Goal: Task Accomplishment & Management: Use online tool/utility

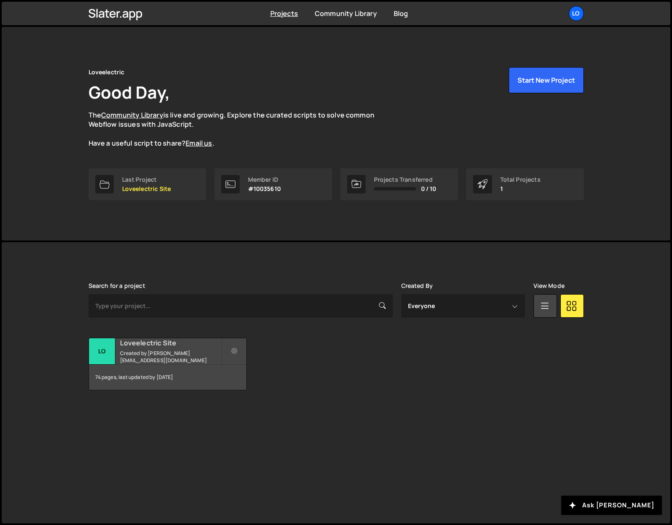
click at [146, 354] on small "Created by [PERSON_NAME][EMAIL_ADDRESS][DOMAIN_NAME]" at bounding box center [170, 357] width 101 height 14
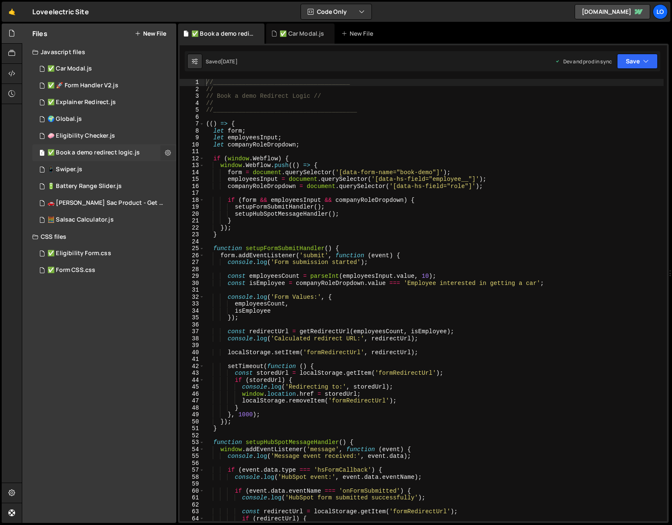
click at [167, 150] on icon at bounding box center [168, 153] width 6 height 8
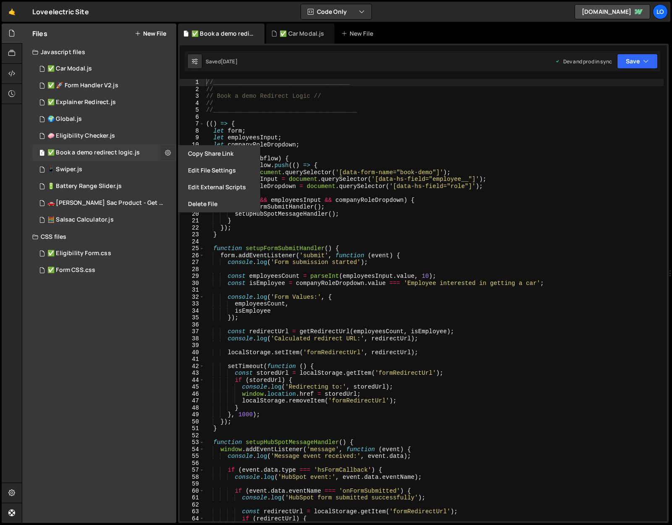
click at [167, 150] on icon at bounding box center [168, 153] width 6 height 8
click at [164, 152] on button at bounding box center [167, 152] width 15 height 15
type input "✅ Book a demo redirect logic"
radio input "true"
checkbox input "true"
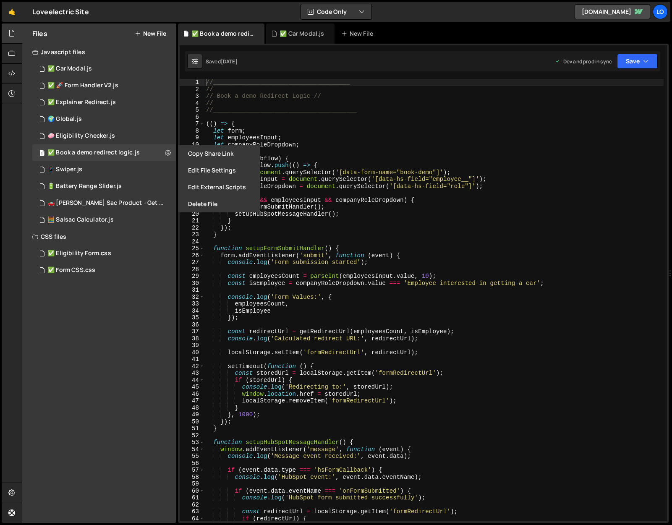
click at [146, 34] on button "New File" at bounding box center [150, 33] width 31 height 7
checkbox input "false"
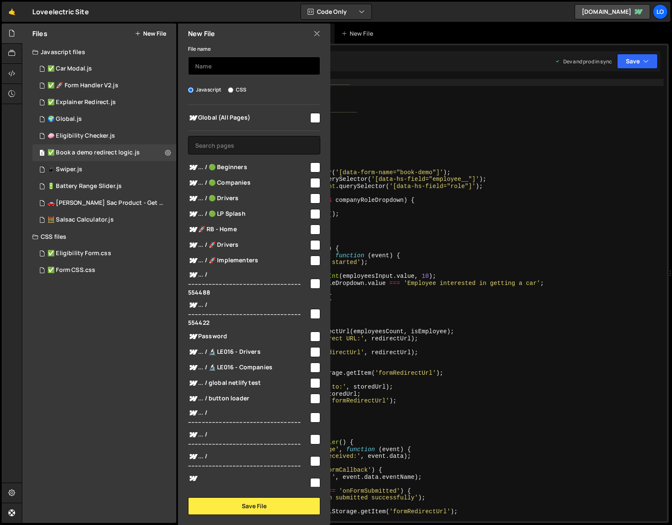
click at [208, 61] on input "text" at bounding box center [254, 66] width 132 height 18
click at [211, 71] on input "text" at bounding box center [254, 66] width 132 height 18
type input "✅🚀 Demo redirect logic V2"
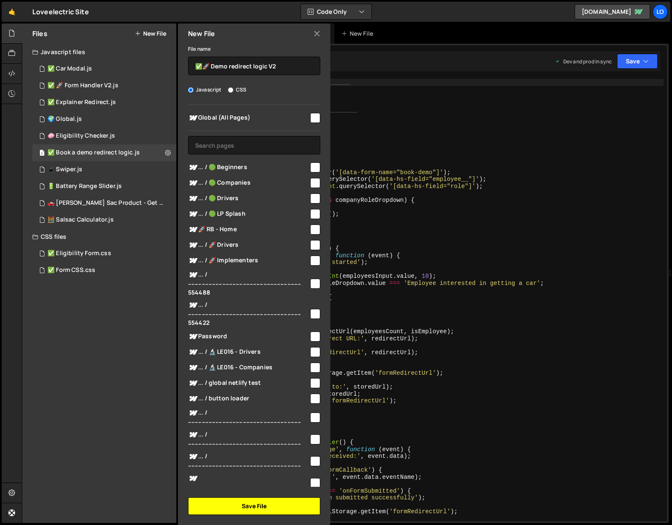
click at [256, 497] on button "Save File" at bounding box center [254, 506] width 132 height 18
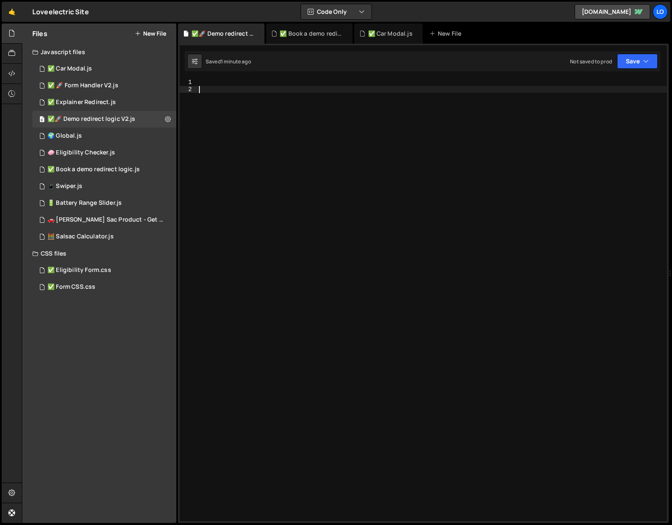
click at [387, 101] on div at bounding box center [432, 307] width 470 height 456
paste textarea "})();"
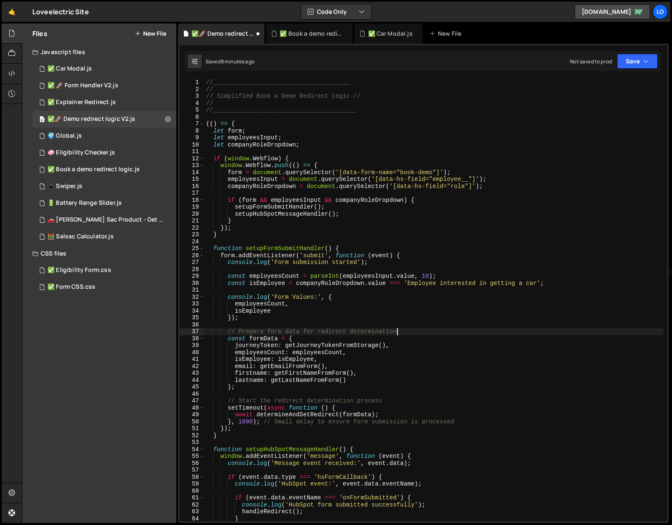
click at [409, 334] on div "//______________________________________ // // Simplified Book a Demo Redirect …" at bounding box center [433, 307] width 459 height 456
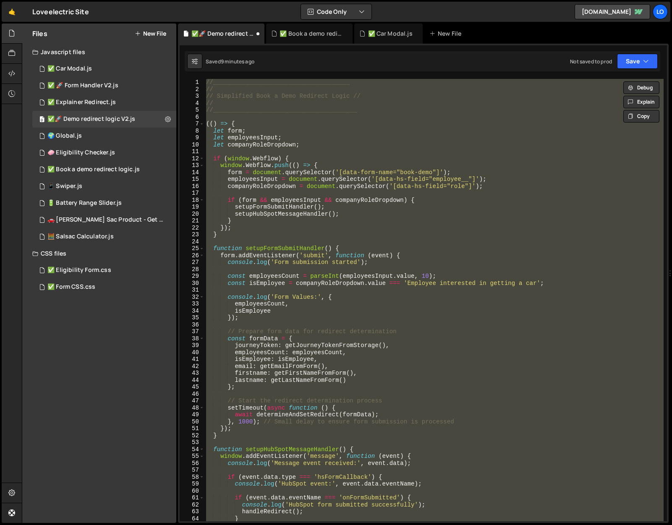
paste textarea
type textarea "})();"
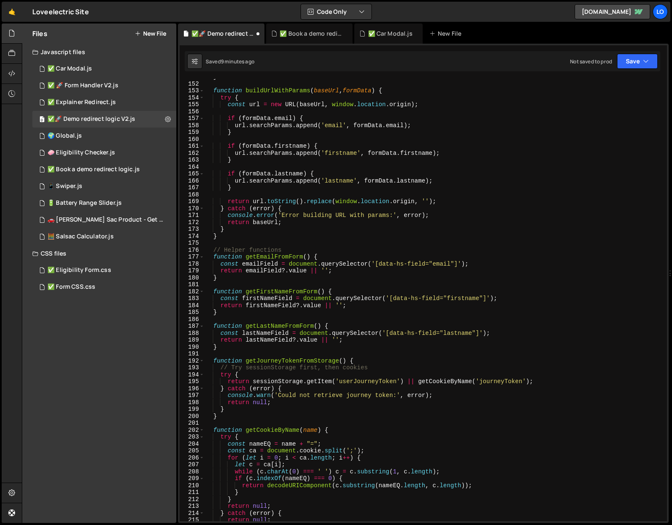
scroll to position [1044, 0]
click at [167, 117] on icon at bounding box center [168, 119] width 6 height 8
type input "✅🚀 Demo redirect logic V2"
radio input "true"
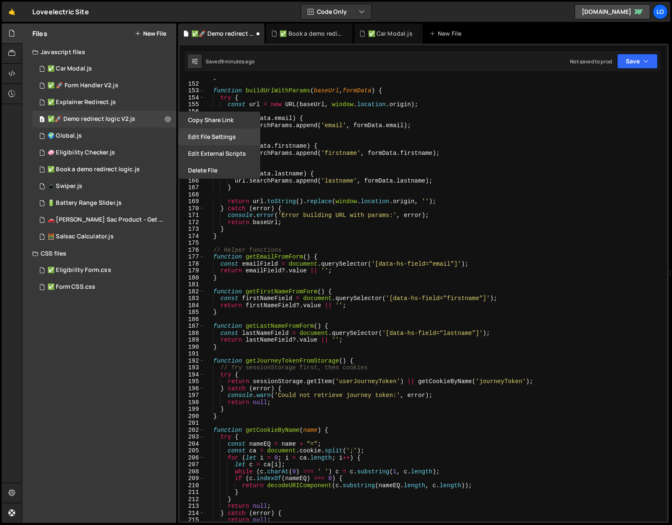
click at [230, 136] on button "Edit File Settings" at bounding box center [219, 136] width 82 height 17
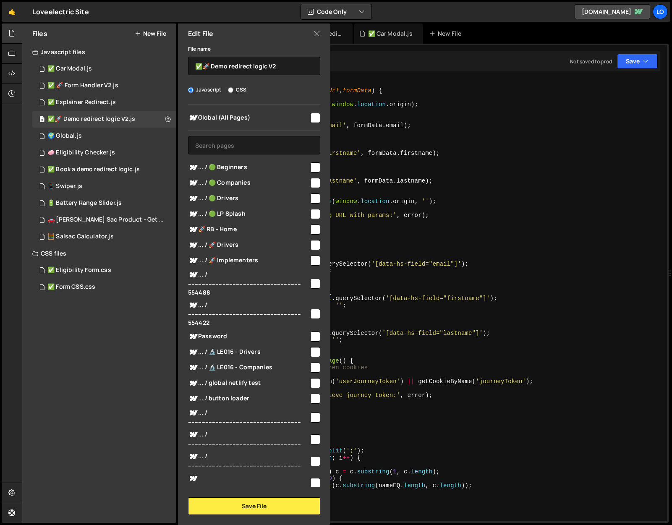
click at [319, 32] on icon at bounding box center [317, 33] width 7 height 9
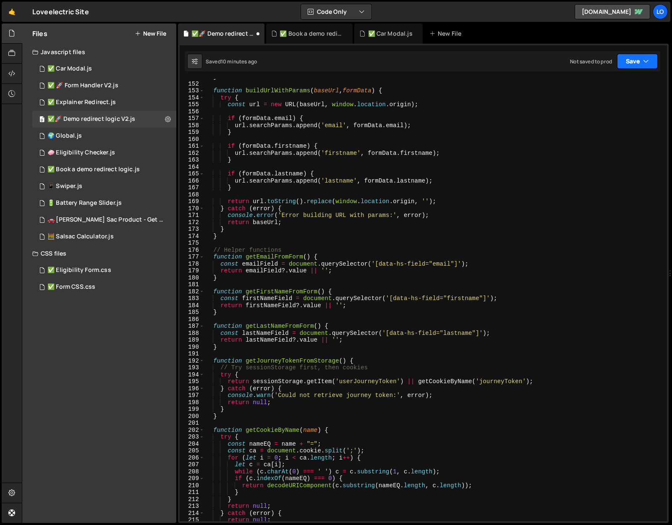
click at [629, 57] on button "Save" at bounding box center [637, 61] width 41 height 15
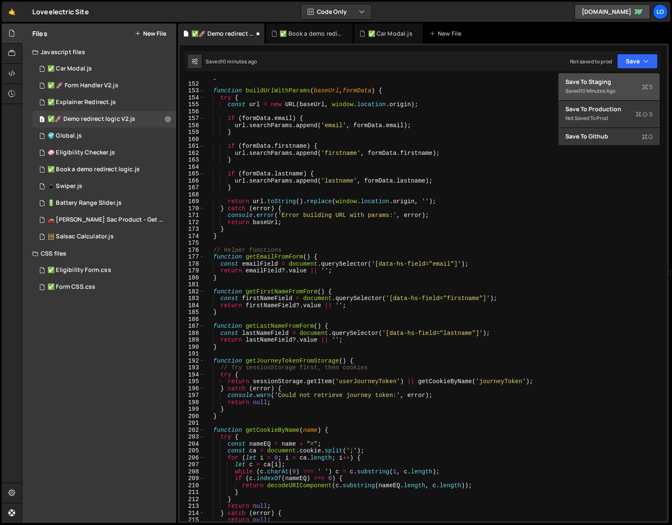
click at [606, 83] on div "Save to Staging S" at bounding box center [608, 82] width 87 height 8
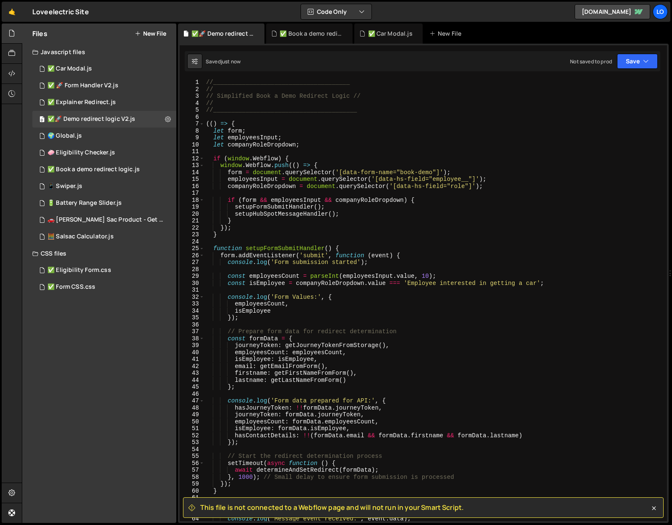
scroll to position [0, 0]
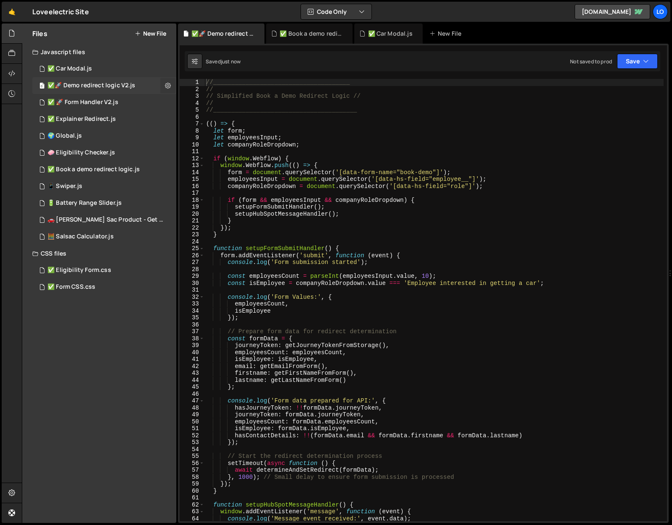
click at [165, 86] on icon at bounding box center [168, 85] width 6 height 8
type input "✅🚀 Demo redirect logic V2"
radio input "true"
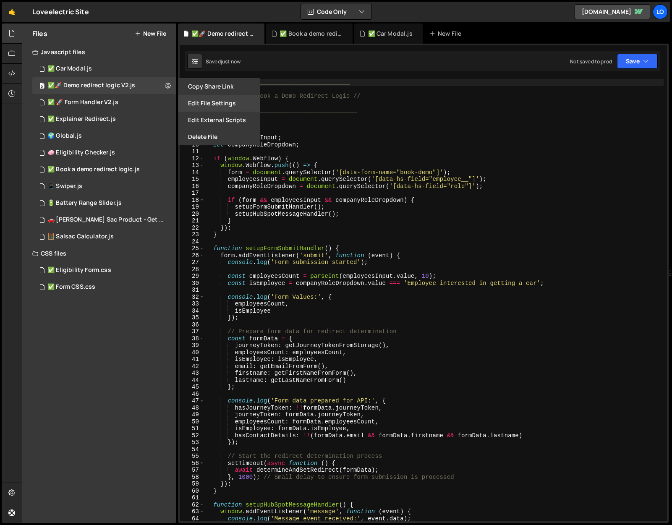
click at [207, 107] on button "Edit File Settings" at bounding box center [219, 103] width 82 height 17
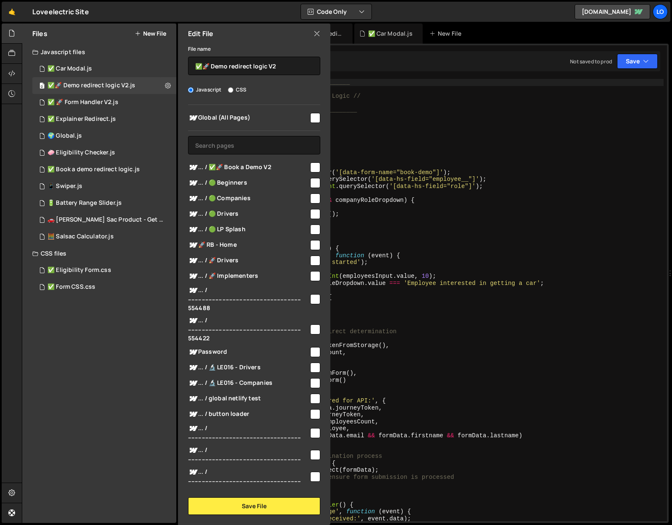
click at [312, 166] on input "checkbox" at bounding box center [315, 167] width 10 height 10
checkbox input "true"
click at [267, 505] on button "Save File" at bounding box center [254, 506] width 132 height 18
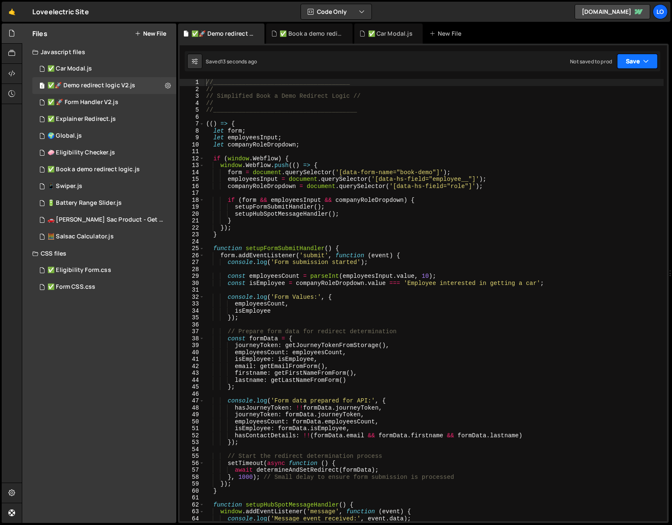
click at [627, 63] on button "Save" at bounding box center [637, 61] width 41 height 15
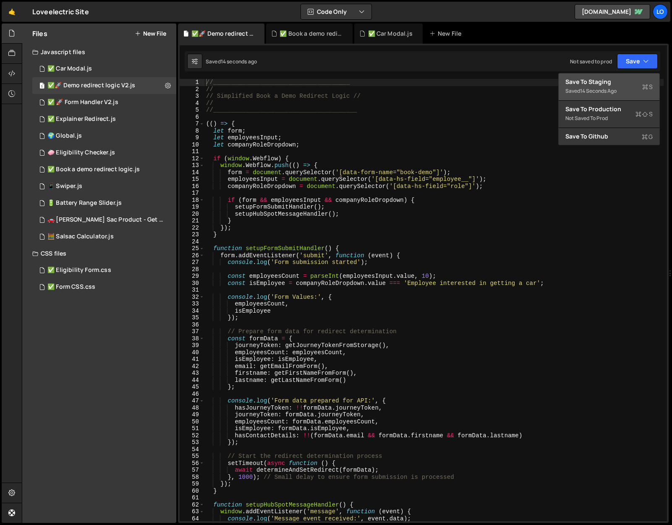
click at [612, 81] on div "Save to Staging S" at bounding box center [608, 82] width 87 height 8
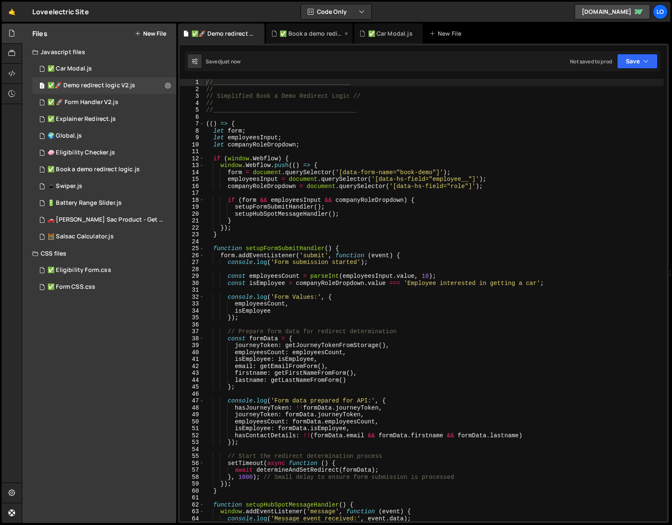
click at [345, 33] on icon at bounding box center [346, 33] width 6 height 8
click at [326, 33] on icon at bounding box center [328, 33] width 6 height 8
click at [167, 101] on div "48 ✅ 🚀 Form Handler V2.js 0" at bounding box center [104, 102] width 144 height 17
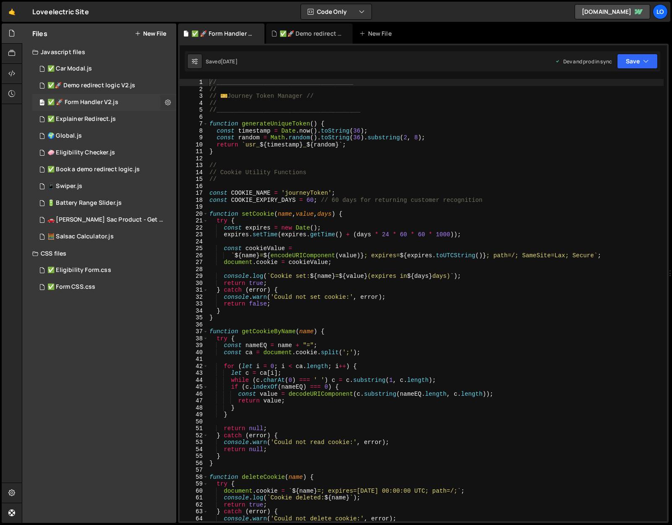
click at [168, 102] on icon at bounding box center [168, 102] width 6 height 8
type input "✅ 🚀 Form Handler V2"
radio input "true"
checkbox input "true"
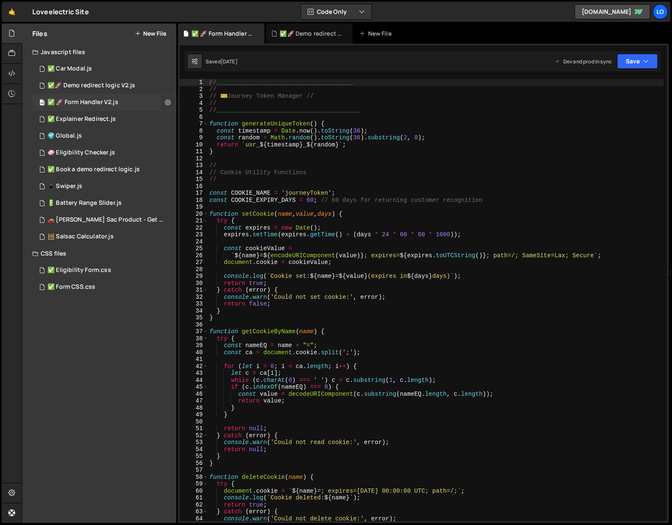
checkbox input "true"
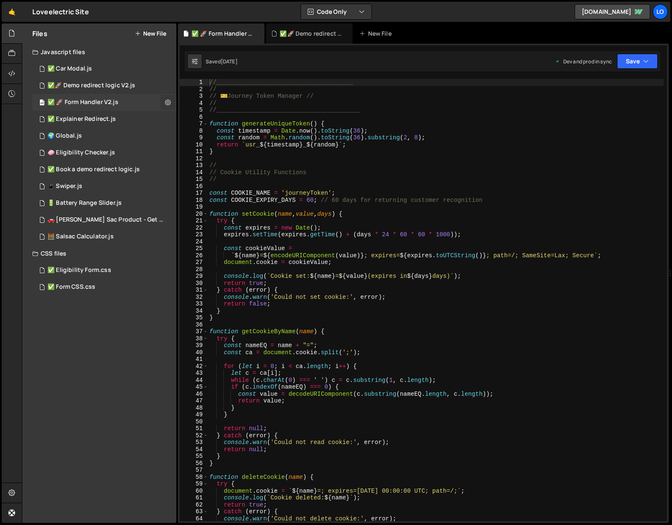
checkbox input "true"
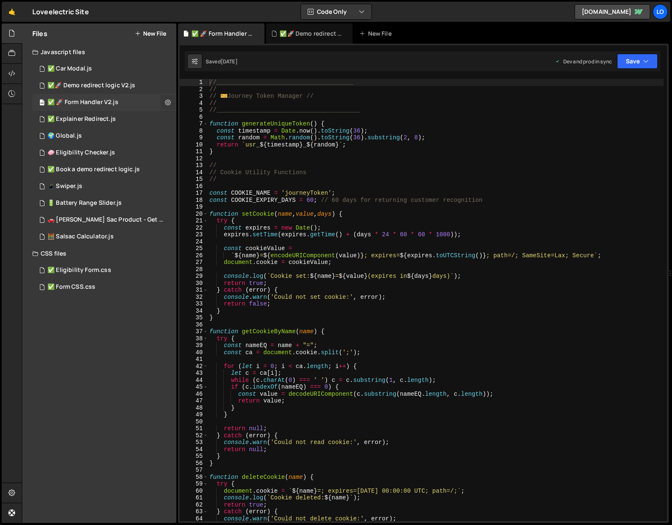
checkbox input "true"
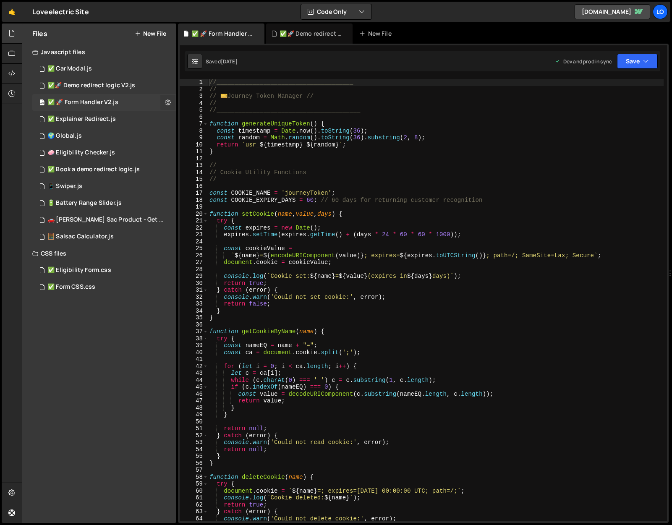
checkbox input "true"
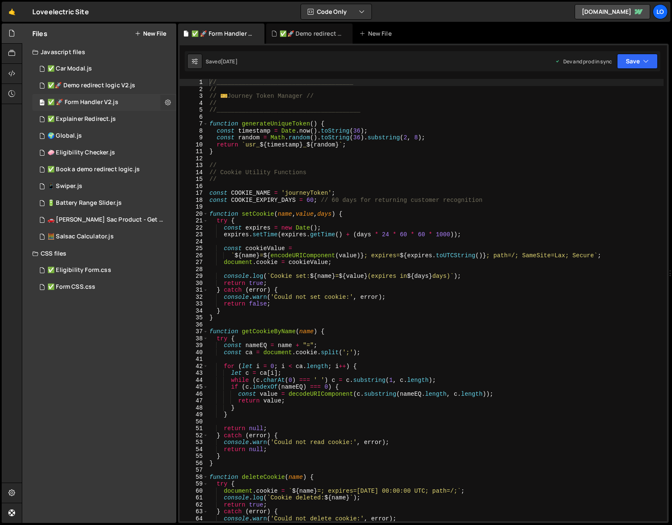
checkbox input "true"
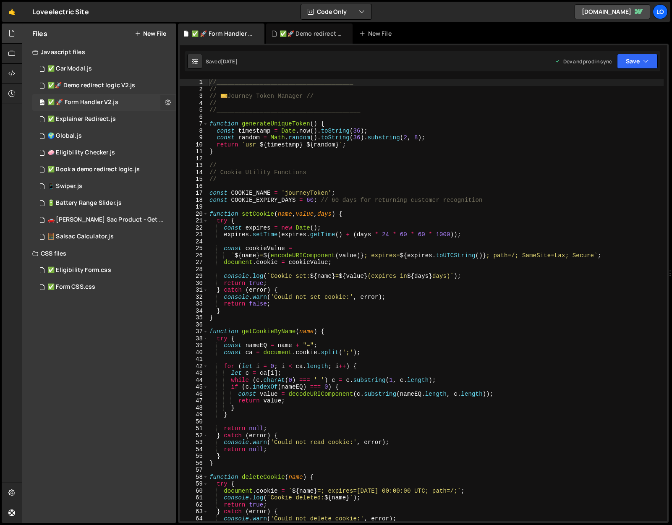
checkbox input "true"
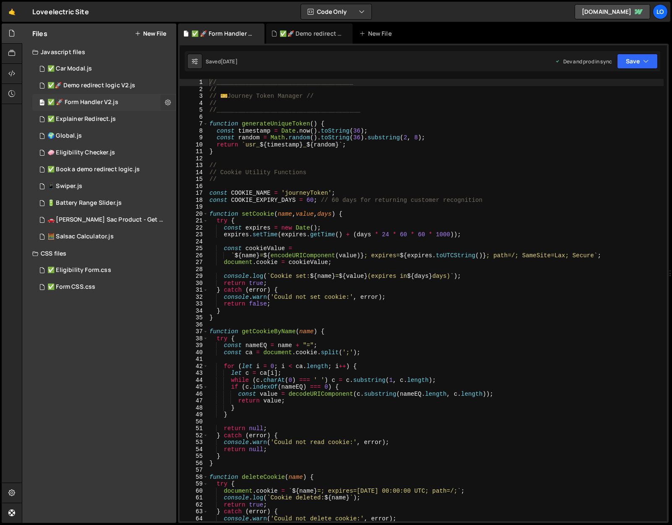
checkbox input "true"
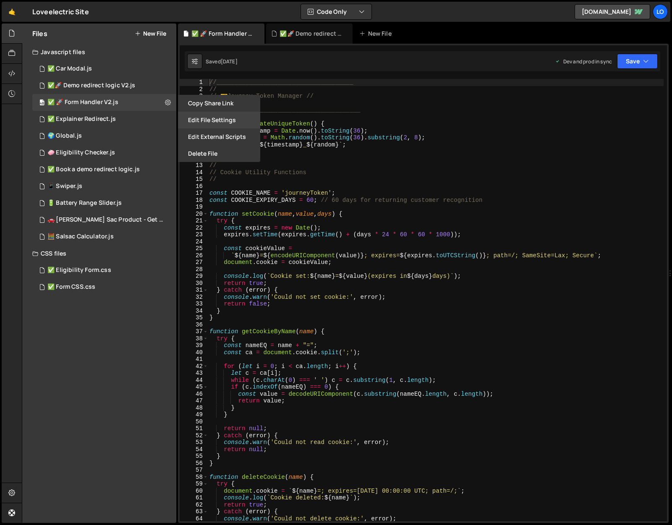
click at [205, 118] on button "Edit File Settings" at bounding box center [219, 120] width 82 height 17
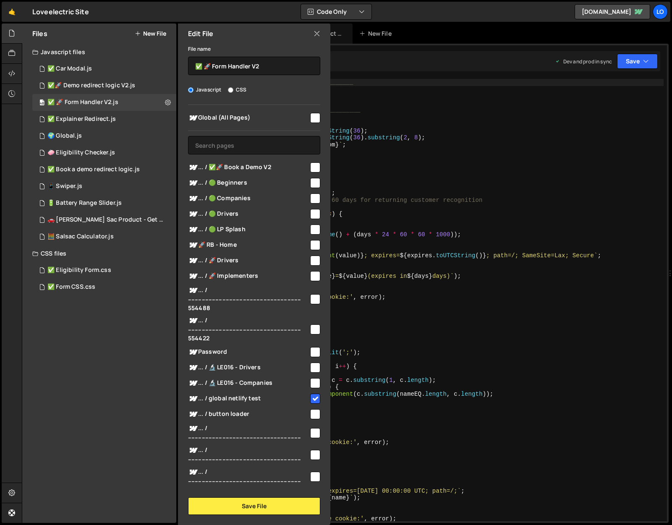
click at [313, 166] on input "checkbox" at bounding box center [315, 167] width 10 height 10
checkbox input "true"
click at [259, 505] on button "Save File" at bounding box center [254, 506] width 132 height 18
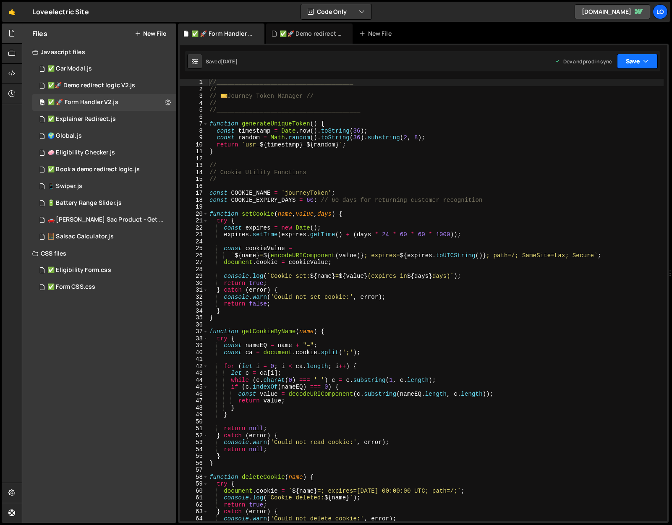
click at [632, 62] on button "Save" at bounding box center [637, 61] width 41 height 15
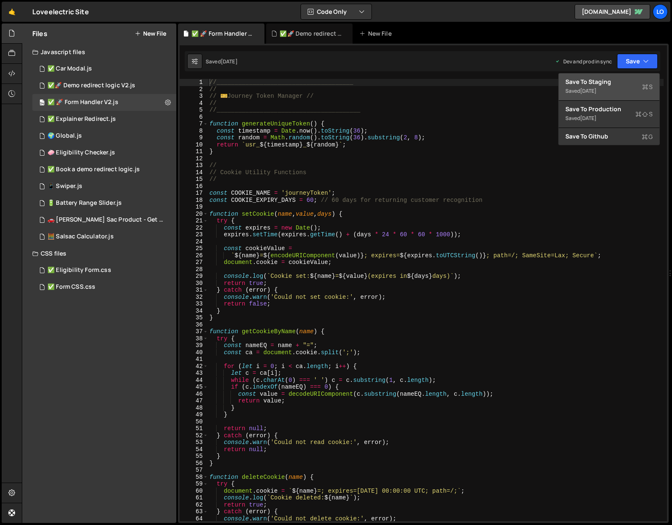
click at [596, 88] on div "[DATE]" at bounding box center [588, 90] width 16 height 7
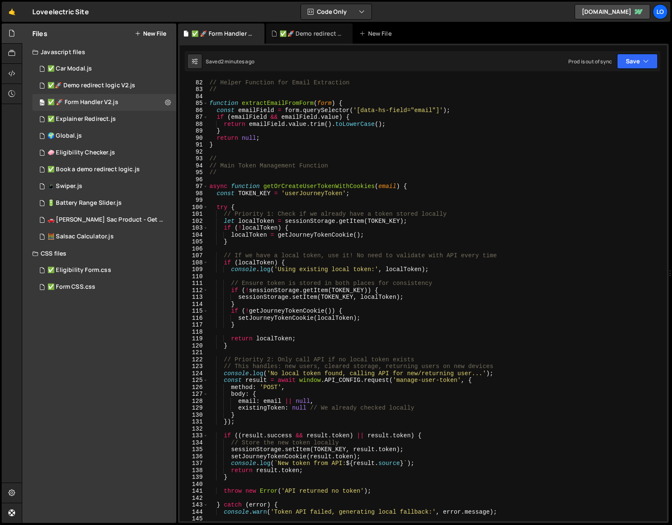
scroll to position [605, 0]
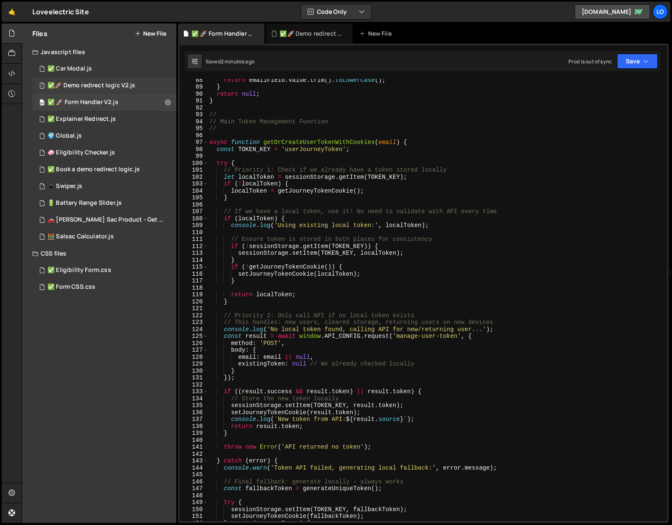
click at [120, 88] on div "✅🚀 Demo redirect logic V2.js" at bounding box center [91, 86] width 88 height 8
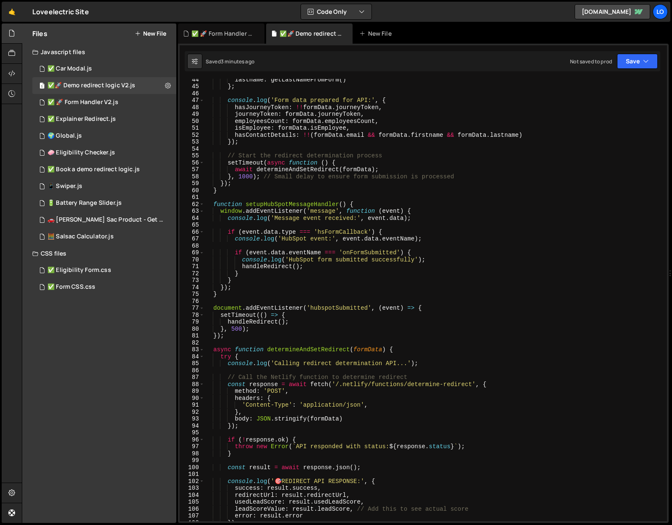
scroll to position [375, 0]
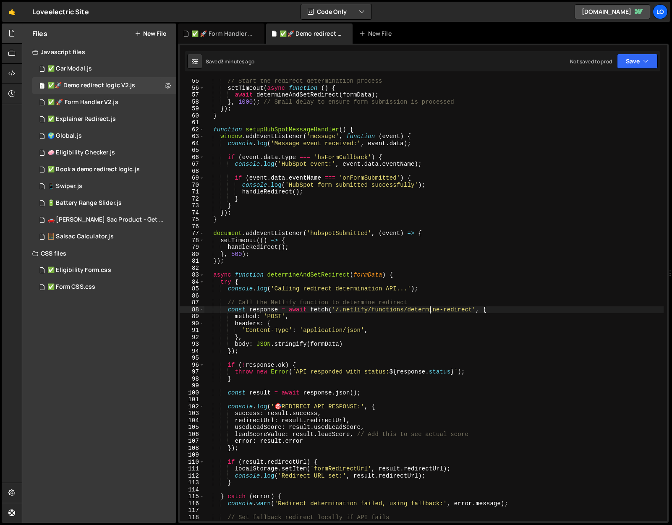
click at [429, 310] on div "// Start the redirect determination process setTimeout ( async function ( ) { a…" at bounding box center [433, 306] width 459 height 456
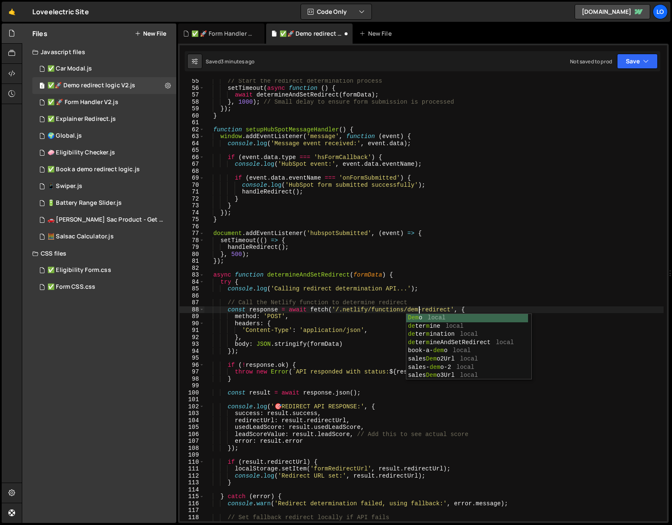
scroll to position [0, 15]
type textarea "const response = await fetch('/.netlify/functions/demo-redirect', {"
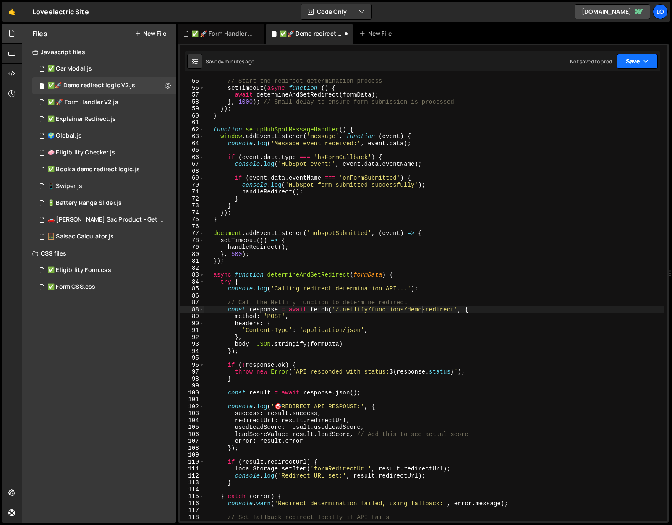
click at [627, 61] on button "Save" at bounding box center [637, 61] width 41 height 15
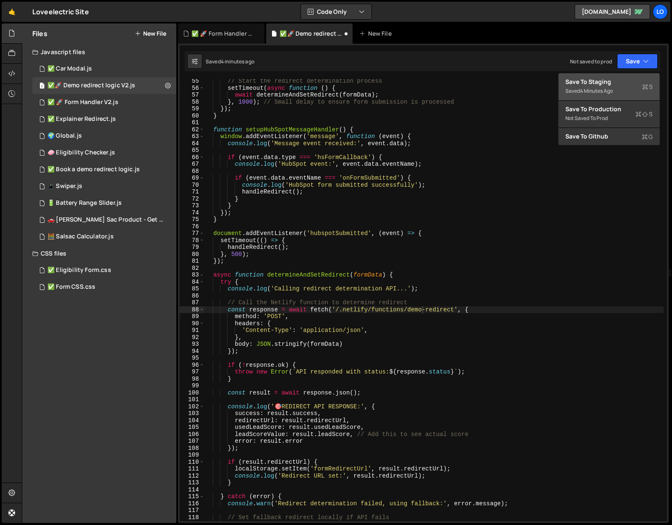
click at [619, 78] on div "Save to Staging S" at bounding box center [608, 82] width 87 height 8
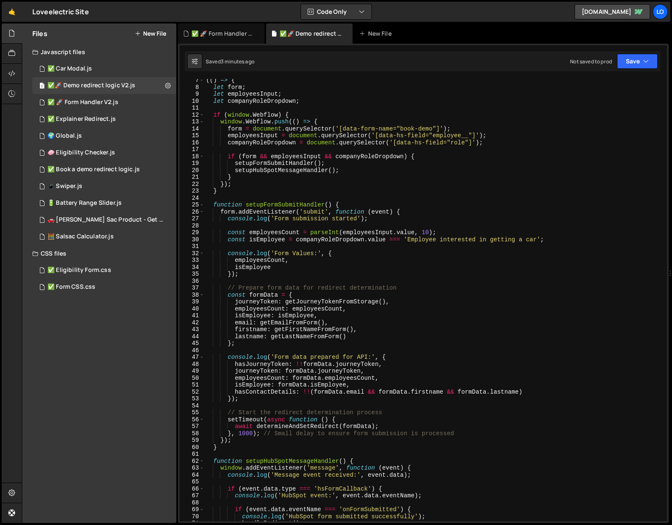
scroll to position [0, 0]
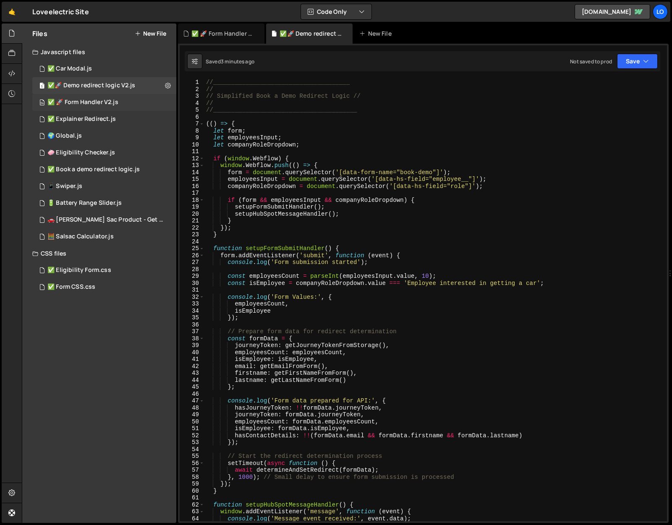
click at [117, 105] on div "34 ✅ 🚀 Form Handler V2.js 0" at bounding box center [104, 102] width 144 height 17
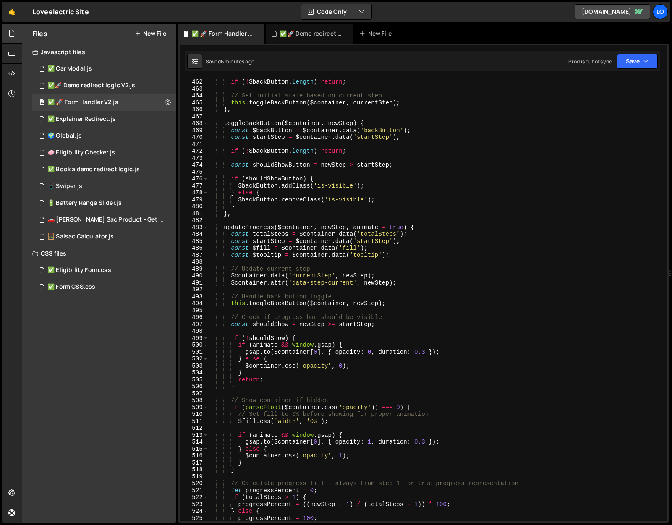
scroll to position [3200, 0]
click at [464, 218] on div "if ( ! $backButton . length ) return ; // Set initial state based on current st…" at bounding box center [436, 306] width 456 height 456
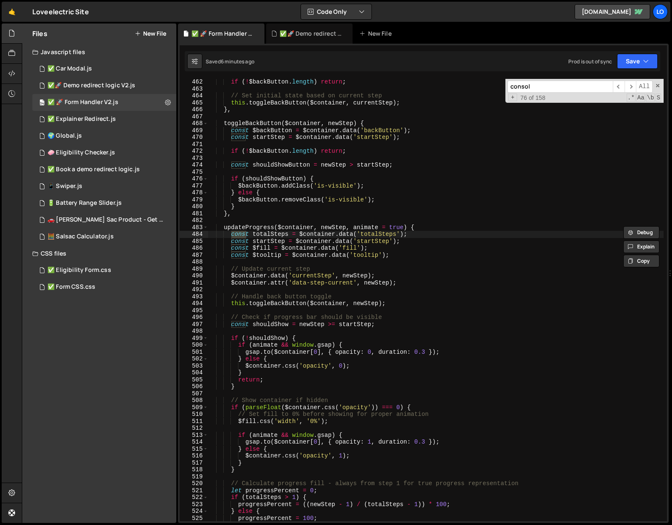
scroll to position [4308, 0]
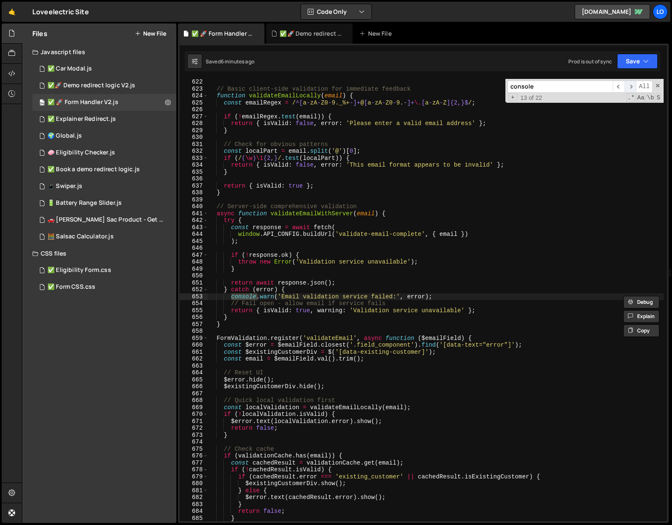
type input "console"
click at [631, 88] on span "​" at bounding box center [631, 87] width 12 height 12
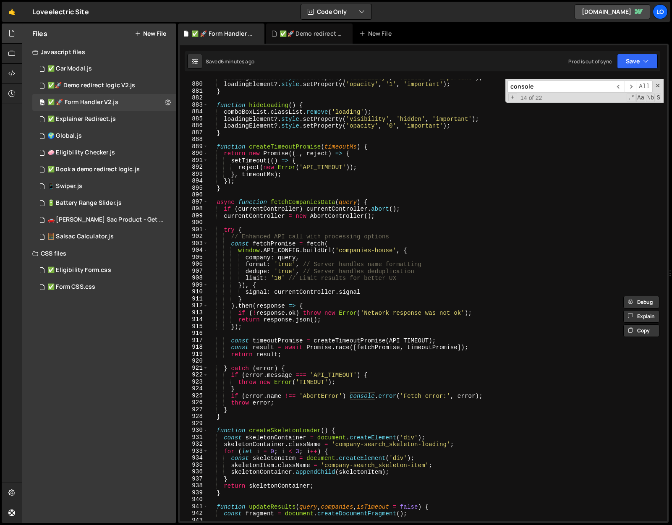
scroll to position [6154, 0]
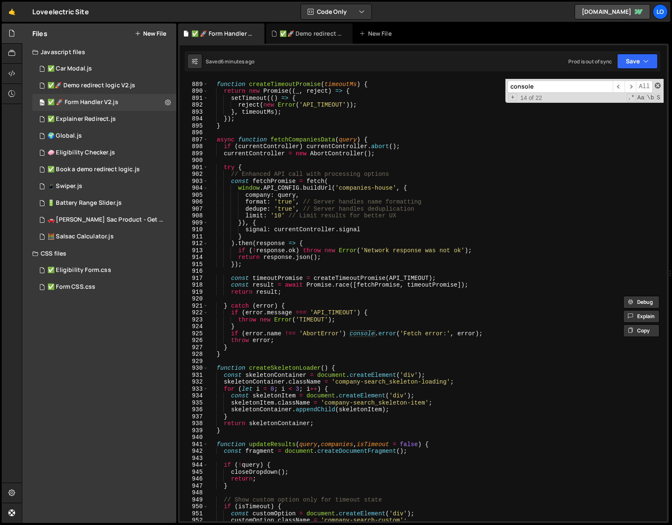
click at [656, 86] on span at bounding box center [658, 86] width 6 height 6
type textarea "console.log('🚀 Webflow callback executed!');"
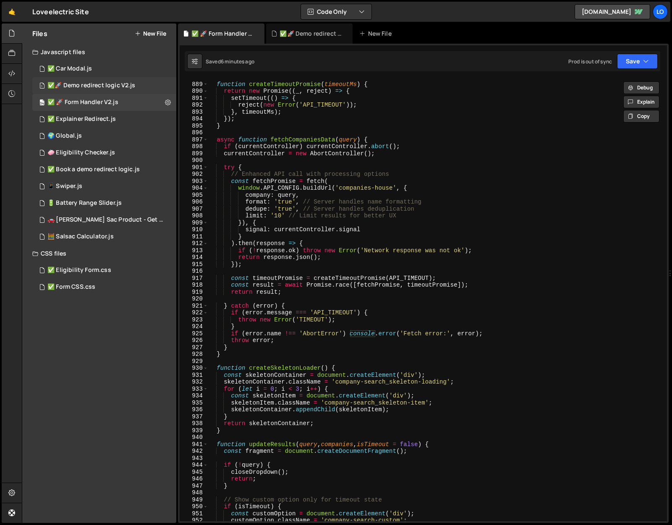
click at [83, 87] on div "✅🚀 Demo redirect logic V2.js" at bounding box center [91, 86] width 88 height 8
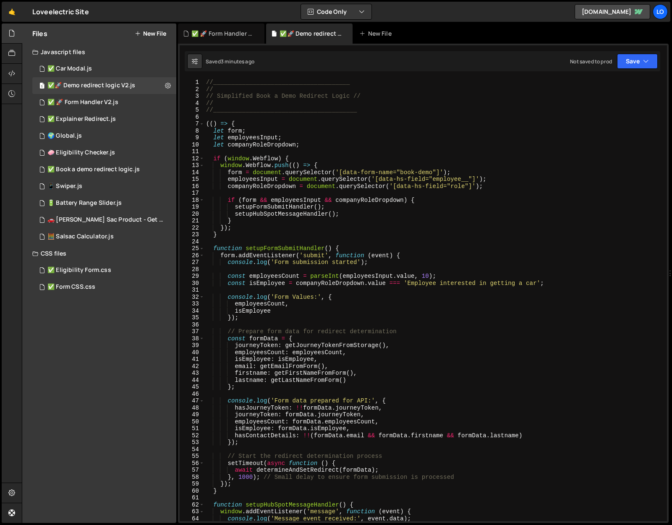
click at [334, 171] on div "//______________________________________ // // Simplified Book a Demo Redirect …" at bounding box center [433, 307] width 459 height 456
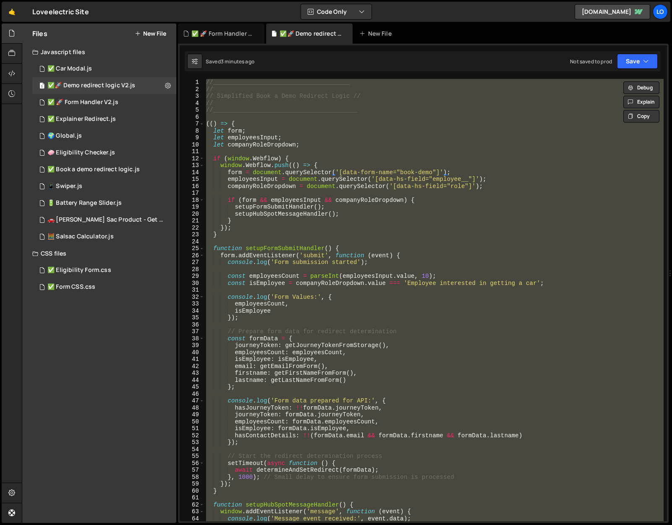
scroll to position [0, 1]
paste textarea
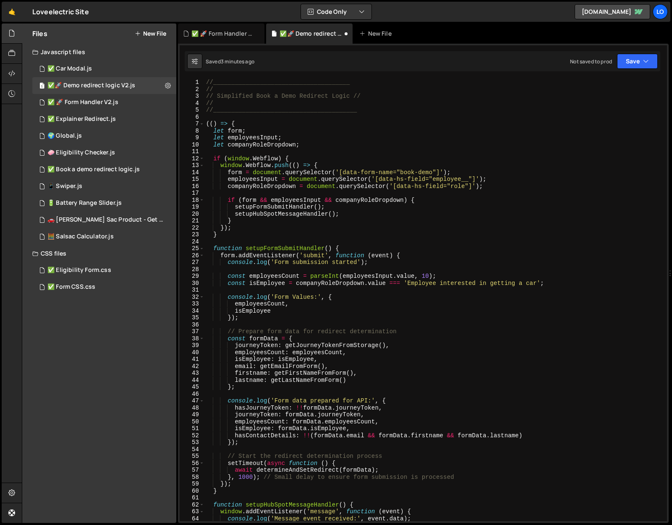
scroll to position [0, 0]
click at [632, 63] on button "Save" at bounding box center [637, 61] width 41 height 15
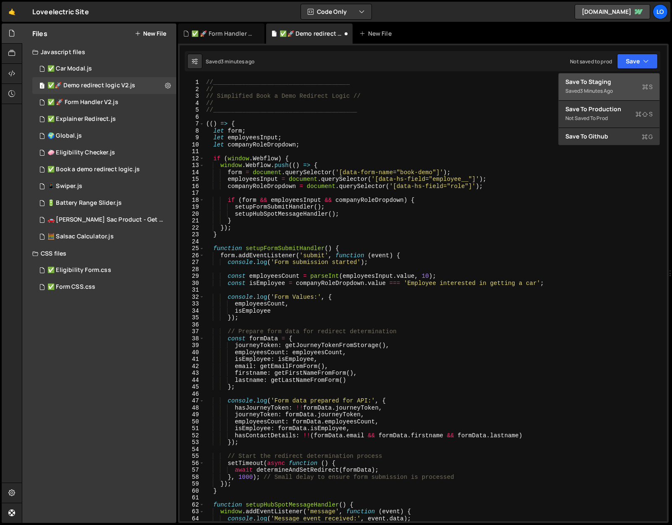
click at [613, 80] on div "Save to Staging S" at bounding box center [608, 82] width 87 height 8
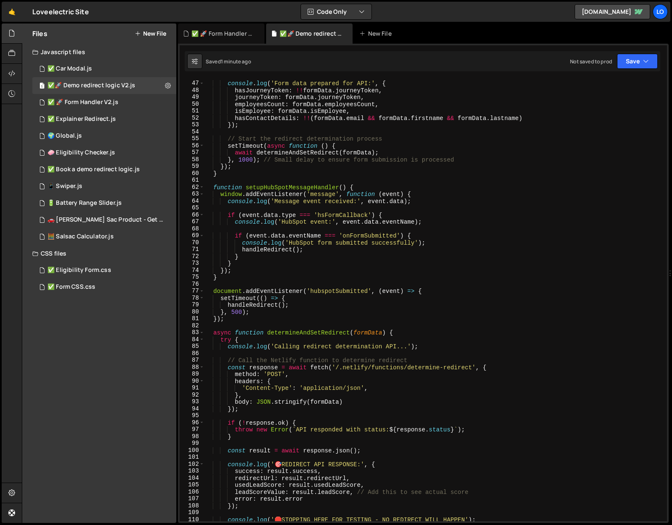
scroll to position [319, 0]
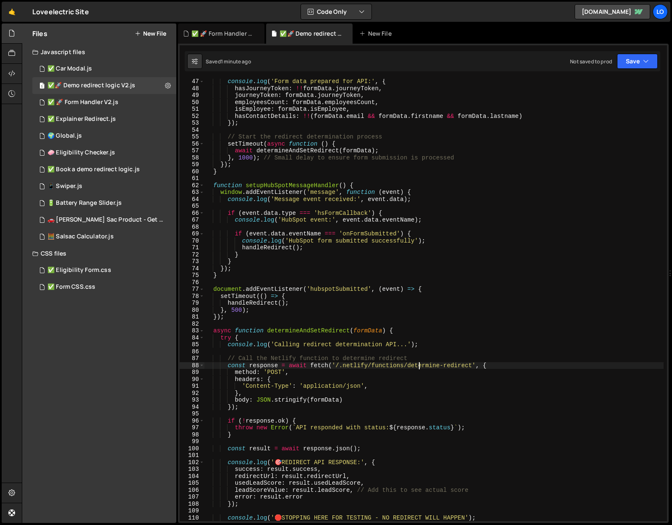
click at [418, 366] on div "console . log ( 'Form data prepared for API:' , { hasJourneyToken : !! formData…" at bounding box center [433, 306] width 459 height 456
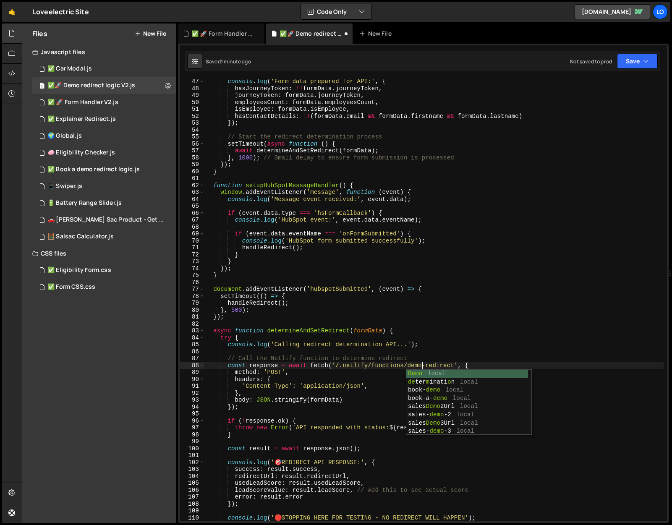
click at [450, 294] on div "console . log ( 'Form data prepared for API:' , { hasJourneyToken : !! formData…" at bounding box center [433, 306] width 459 height 456
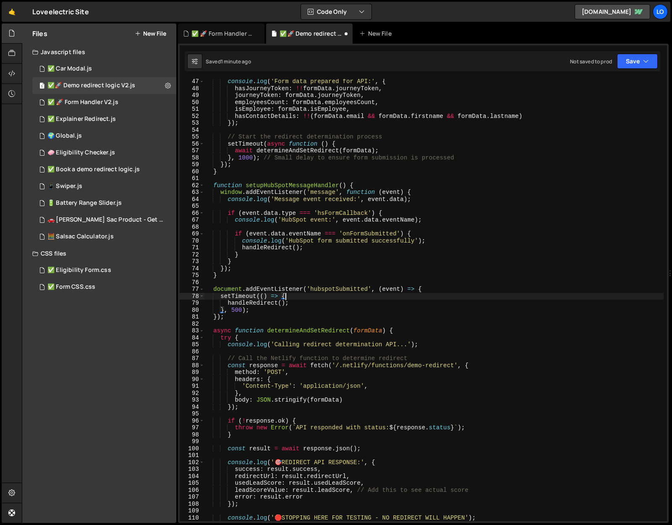
scroll to position [0, 5]
type textarea "setTimeout(() => {"
click at [647, 55] on button "Save" at bounding box center [637, 61] width 41 height 15
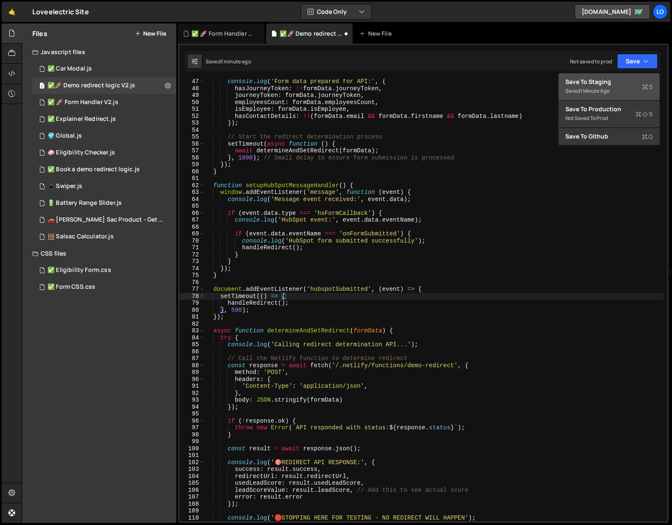
click at [637, 78] on div "Save to Staging S" at bounding box center [608, 82] width 87 height 8
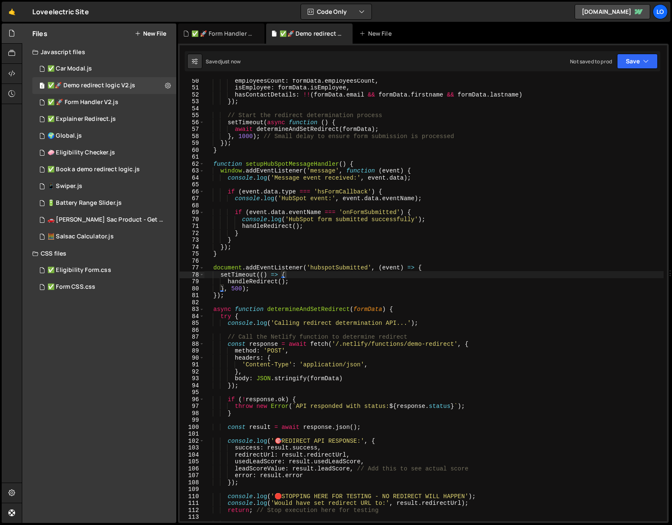
scroll to position [355, 0]
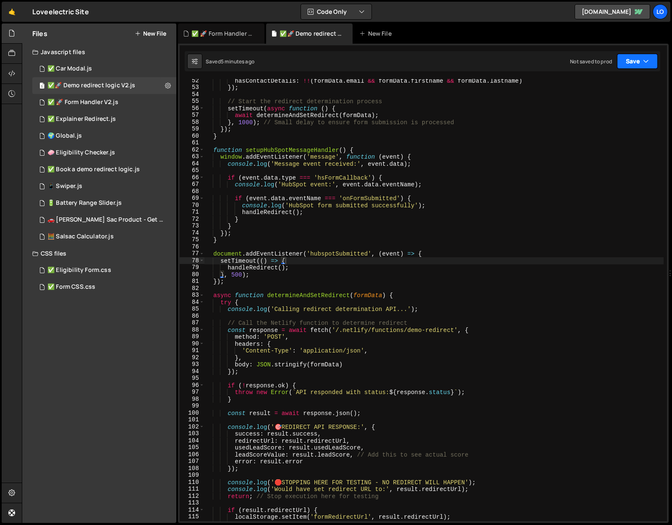
click at [638, 60] on button "Save" at bounding box center [637, 61] width 41 height 15
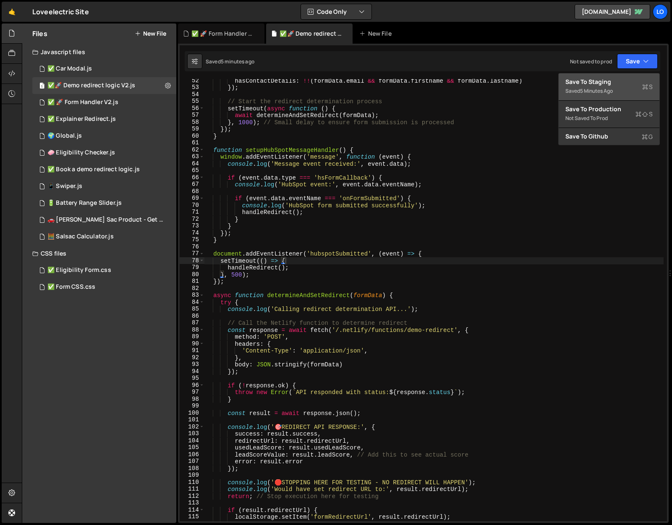
click at [602, 81] on div "Save to Staging S" at bounding box center [608, 82] width 87 height 8
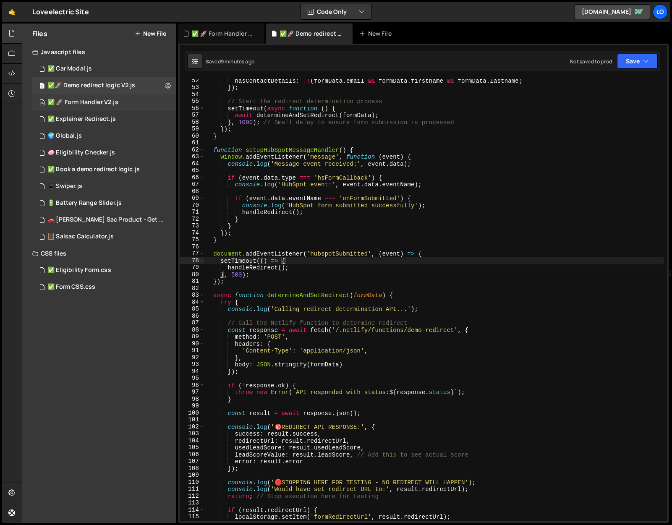
click at [87, 99] on div "✅ 🚀 Form Handler V2.js" at bounding box center [82, 103] width 71 height 8
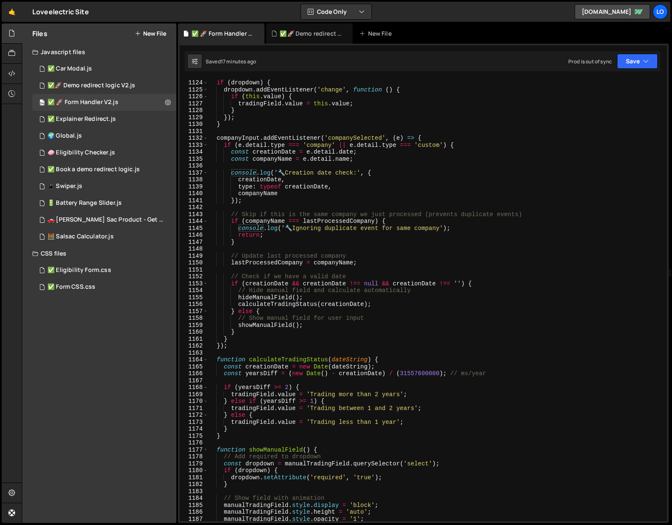
scroll to position [7786, 0]
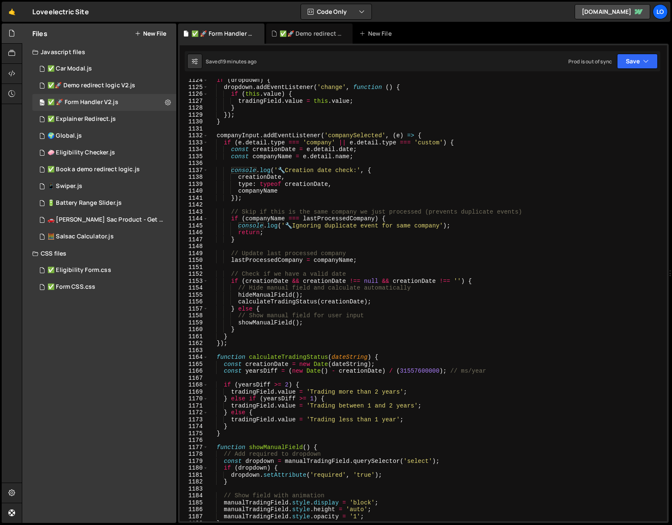
type textarea "calculateTradingStatus(creationDate);"
click at [359, 304] on div "if ( dropdown ) { dropdown . addEventListener ( 'change' , function ( ) { if ( …" at bounding box center [436, 305] width 456 height 456
click at [119, 84] on div "✅🚀 Demo redirect logic V2.js" at bounding box center [91, 86] width 88 height 8
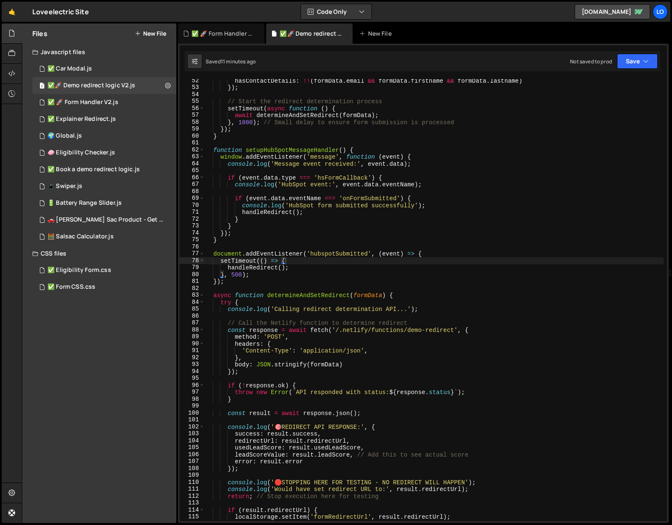
click at [292, 212] on div "hasContactDetails : !! ( formData . email && formData . firstname && formData .…" at bounding box center [433, 305] width 459 height 456
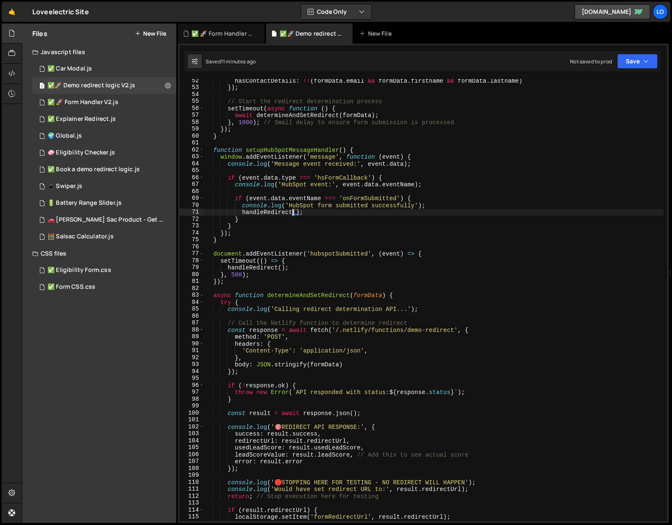
scroll to position [0, 1]
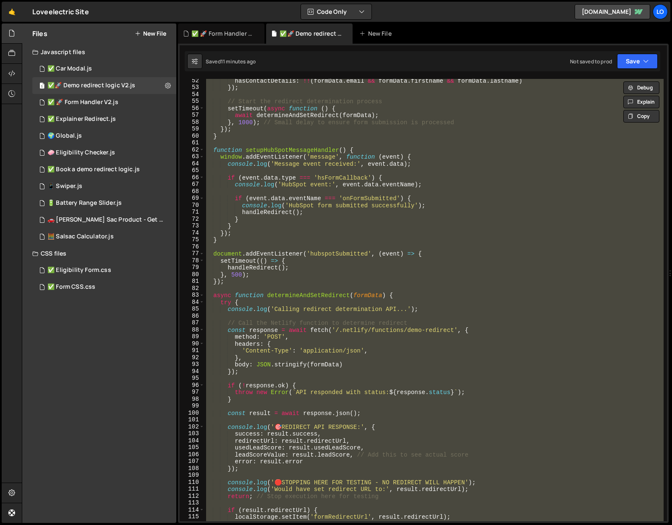
paste textarea
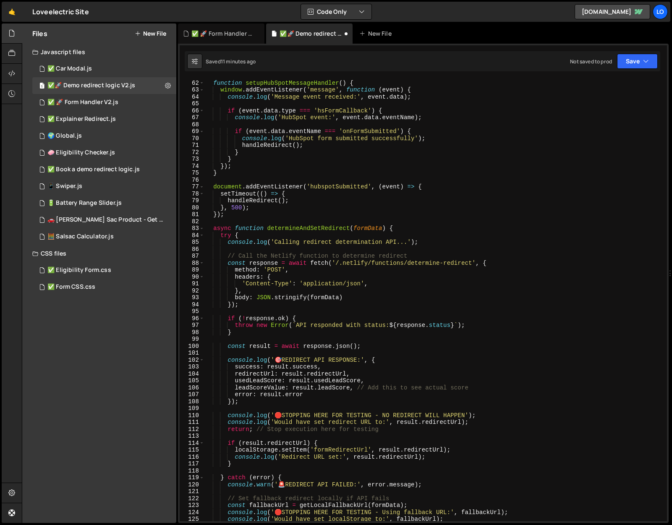
scroll to position [422, 0]
click at [417, 266] on div "function setupHubSpotMessageHandler ( ) { window . addEventListener ( 'message'…" at bounding box center [433, 301] width 459 height 456
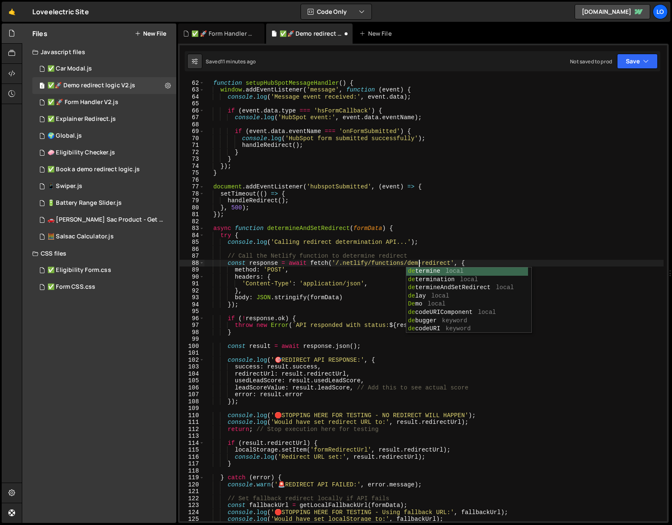
scroll to position [0, 15]
type textarea "const response = await fetch('/.netlify/functions/demo-redirect', {"
click at [636, 63] on button "Save" at bounding box center [637, 61] width 41 height 15
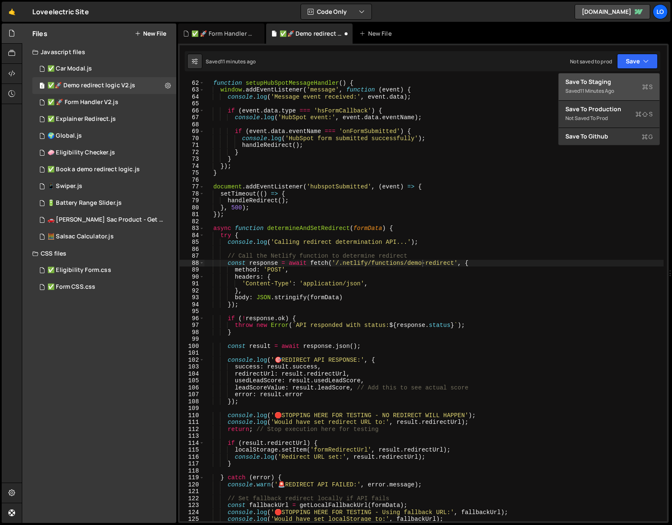
click at [621, 78] on div "Save to Staging S" at bounding box center [608, 82] width 87 height 8
